Goal: Information Seeking & Learning: Learn about a topic

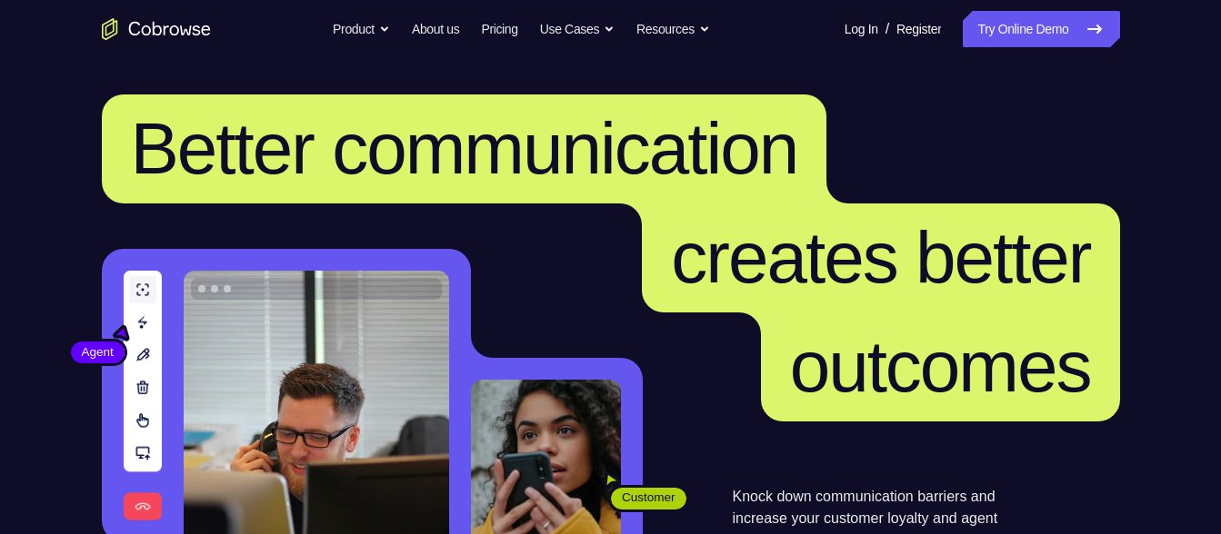
scroll to position [5191, 0]
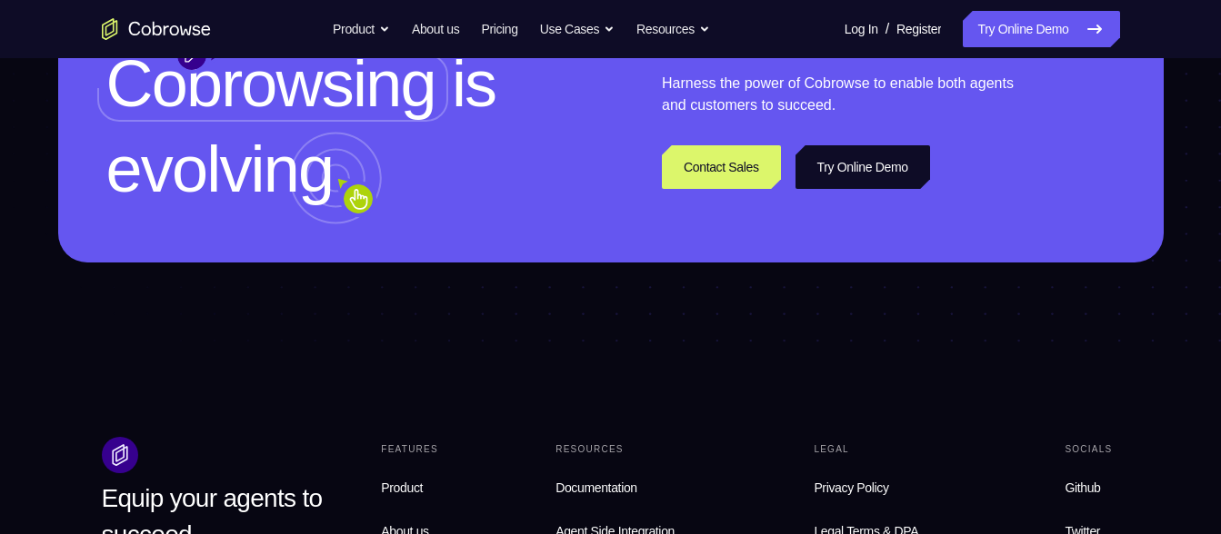
click at [895, 189] on link "Try Online Demo" at bounding box center [862, 167] width 135 height 44
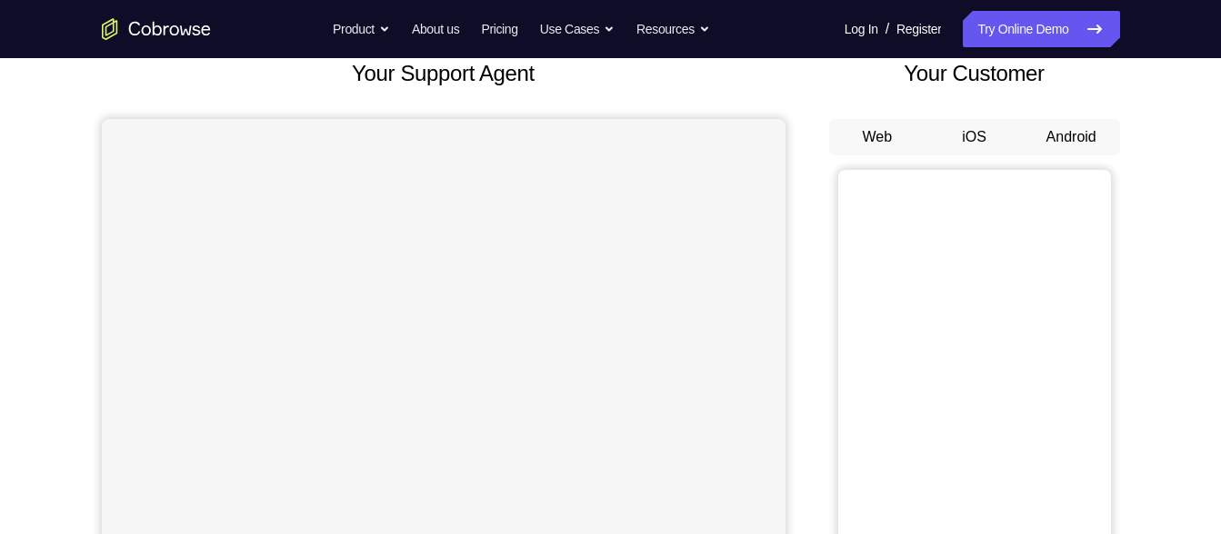
scroll to position [118, 0]
click at [1076, 142] on button "Android" at bounding box center [1071, 136] width 97 height 36
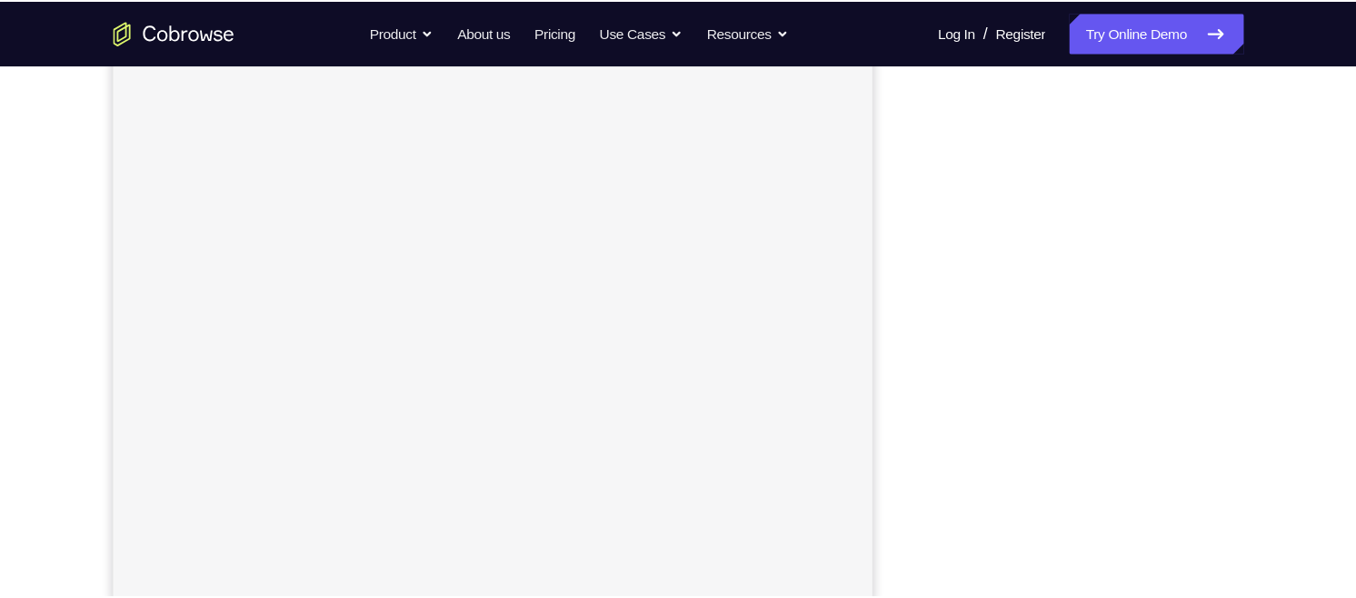
scroll to position [303, 0]
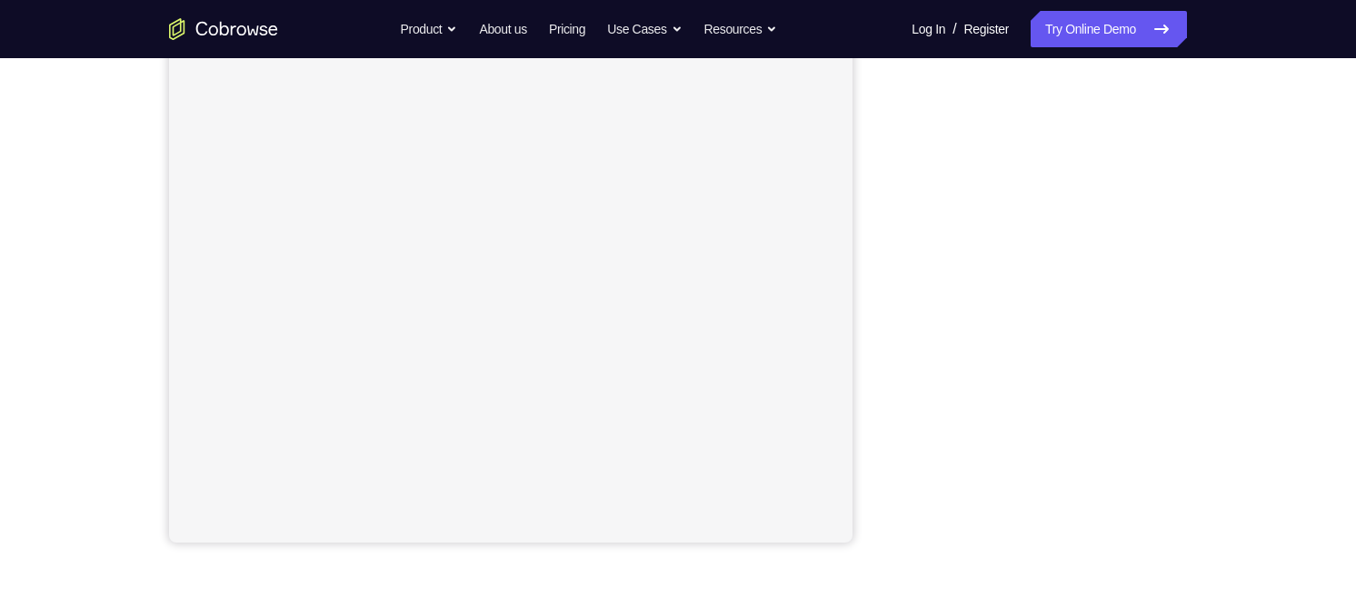
drag, startPoint x: 1163, startPoint y: 1, endPoint x: 863, endPoint y: 397, distance: 496.5
click at [863, 397] on div "Your Support Agent Your Customer Web iOS Android" at bounding box center [678, 208] width 1018 height 672
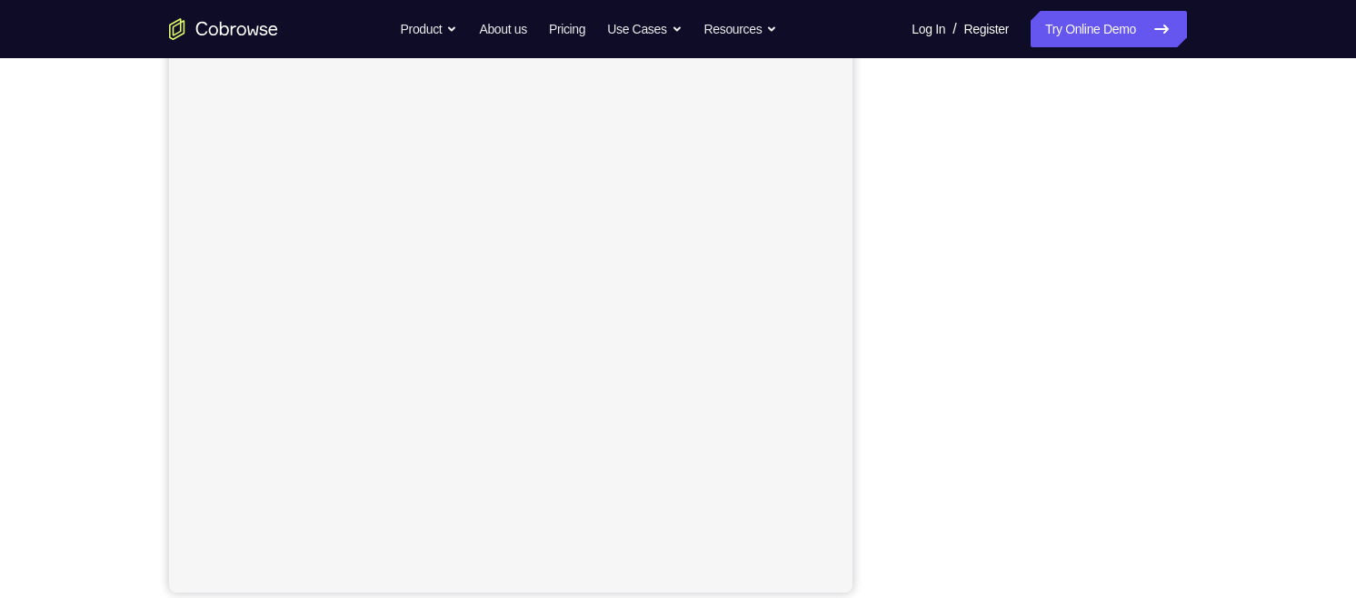
scroll to position [257, 0]
